Goal: Find specific page/section: Find specific page/section

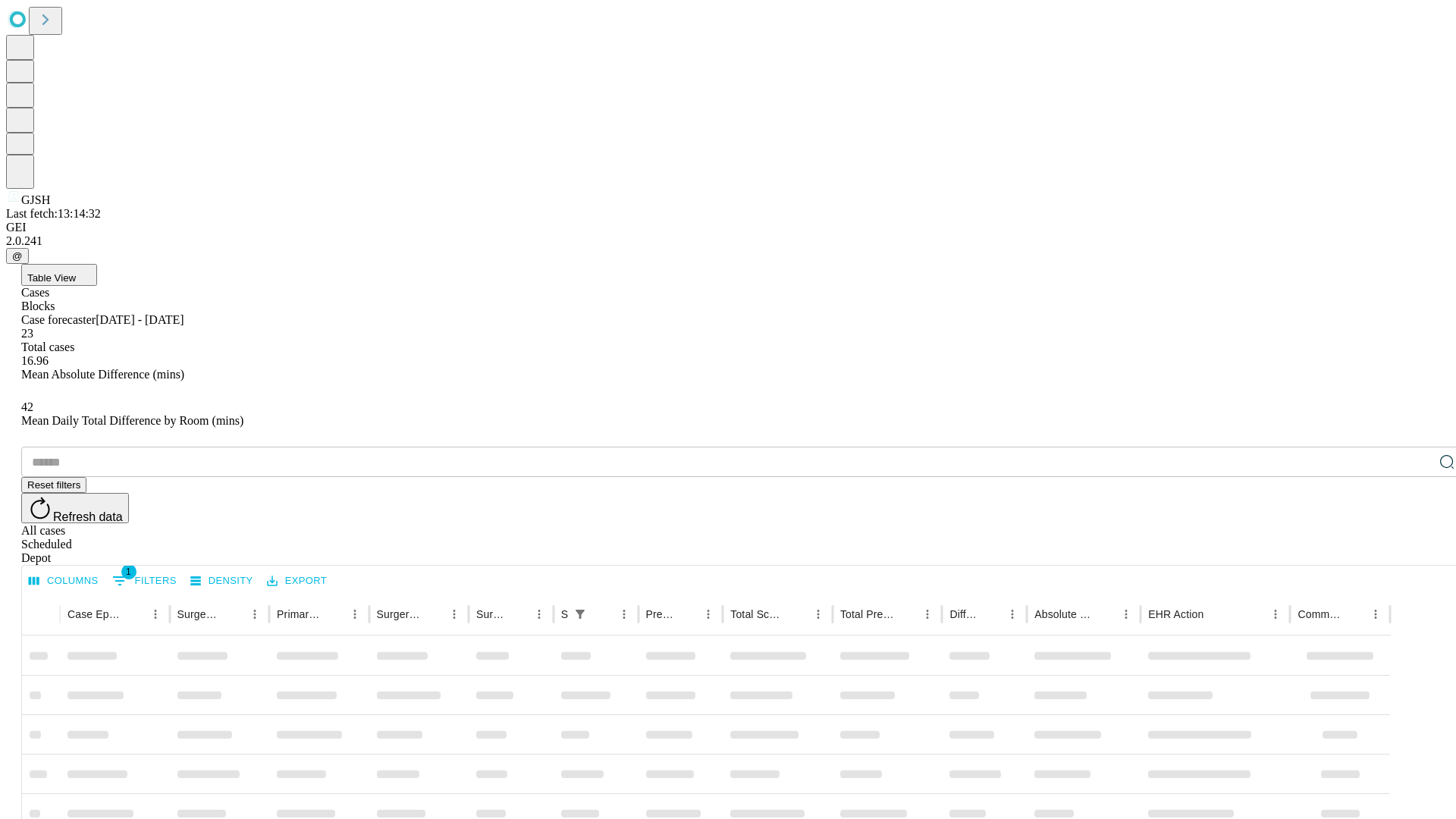
click at [1417, 552] on div "Depot" at bounding box center [743, 558] width 1444 height 14
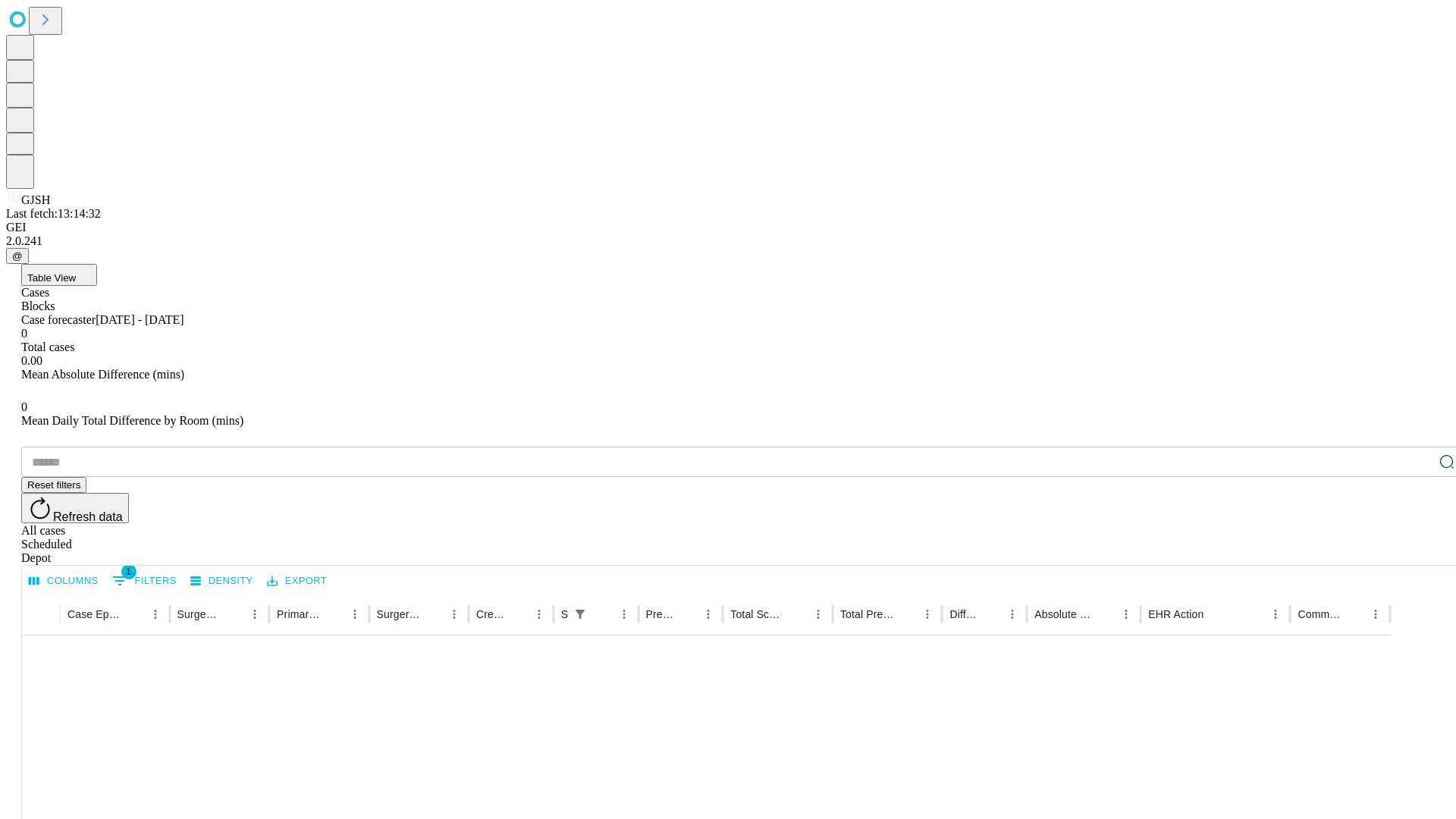
click at [1293, 524] on div "All cases" at bounding box center [743, 531] width 1444 height 14
